Goal: Transaction & Acquisition: Download file/media

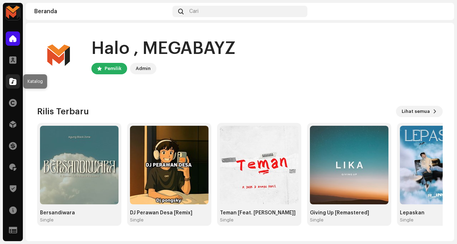
click at [14, 85] on div at bounding box center [13, 81] width 14 height 14
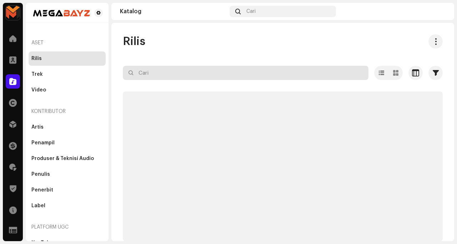
click at [171, 78] on input "text" at bounding box center [245, 73] width 245 height 14
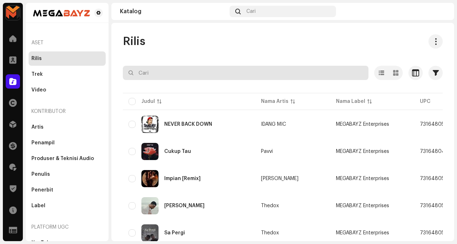
paste input "Sa Bahagia Bisa Kenal"
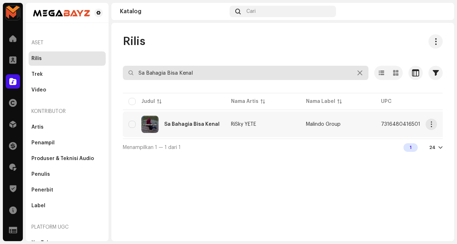
type input "Sa Bahagia Bisa Kenal"
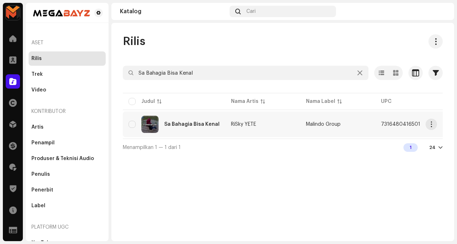
click at [206, 130] on div "Sa Bahagia Bisa Kenal" at bounding box center [173, 124] width 91 height 17
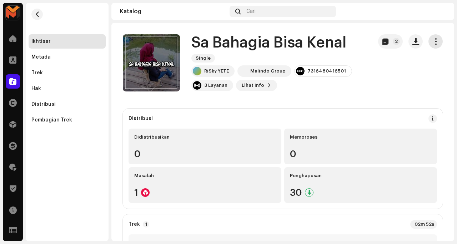
click at [432, 43] on span "button" at bounding box center [435, 42] width 7 height 6
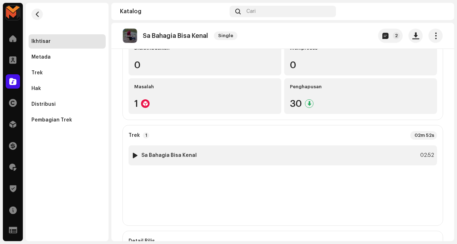
scroll to position [88, 0]
click at [262, 156] on div "1 Sa Bahagia Bisa Kenal 02:52" at bounding box center [282, 156] width 308 height 20
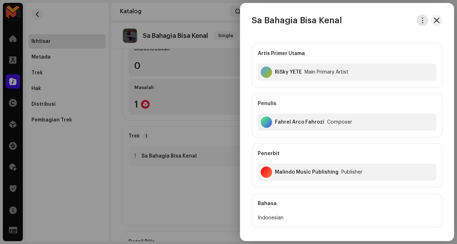
click at [420, 21] on span "button" at bounding box center [422, 20] width 5 height 6
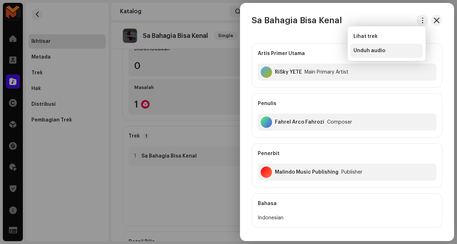
click at [389, 55] on div "Unduh audio" at bounding box center [386, 51] width 72 height 14
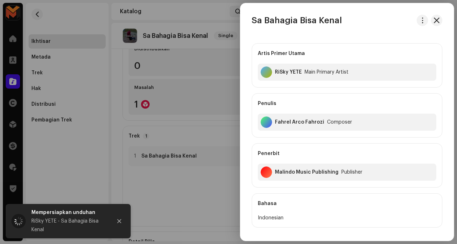
click at [199, 209] on div at bounding box center [228, 122] width 457 height 244
